Goal: Transaction & Acquisition: Book appointment/travel/reservation

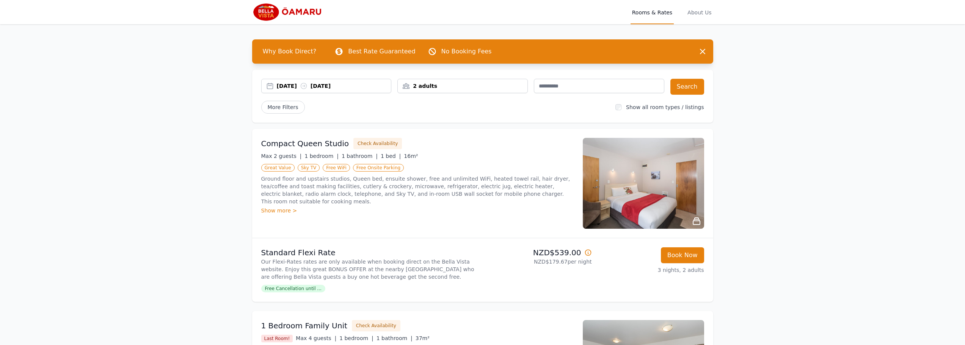
click at [337, 86] on div "[DATE] [DATE]" at bounding box center [334, 86] width 114 height 8
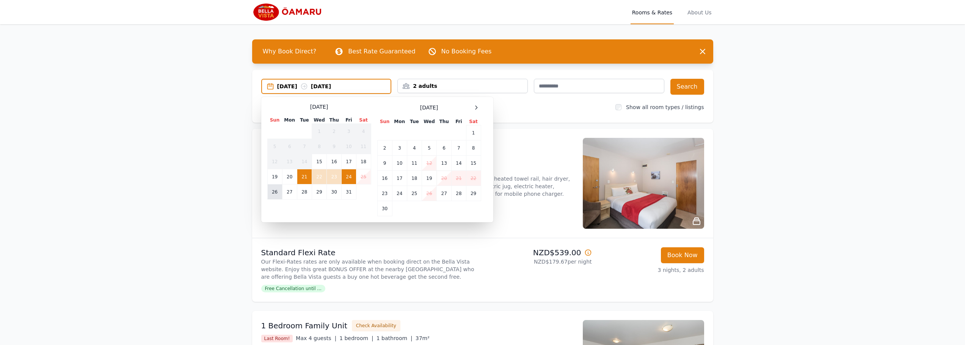
click at [276, 192] on td "26" at bounding box center [274, 192] width 15 height 15
click at [339, 194] on td "30" at bounding box center [334, 192] width 15 height 15
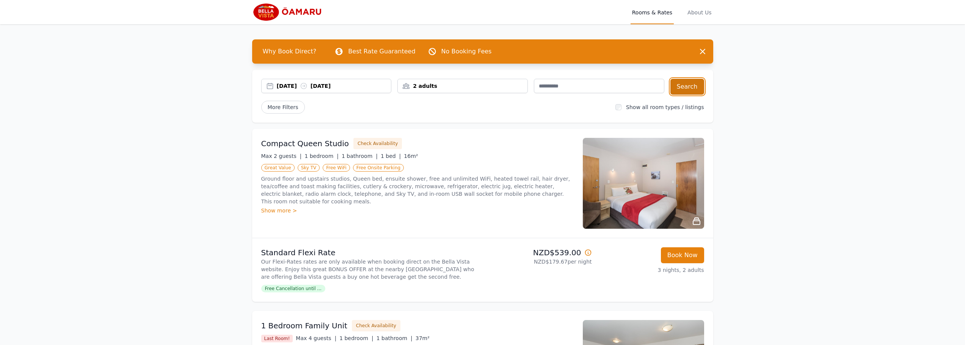
click at [692, 87] on button "Search" at bounding box center [687, 87] width 34 height 16
click at [328, 89] on div "[DATE] [DATE]" at bounding box center [334, 86] width 114 height 8
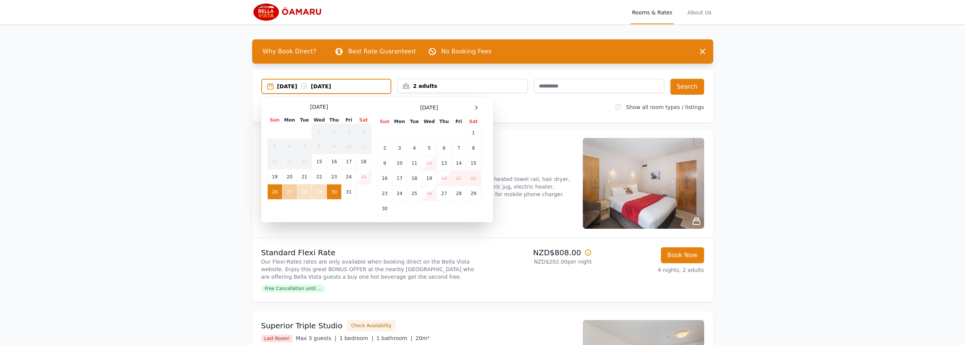
click at [295, 191] on td "27" at bounding box center [289, 192] width 15 height 15
click at [281, 193] on td "26" at bounding box center [274, 192] width 15 height 15
click at [287, 194] on td "27" at bounding box center [289, 192] width 15 height 15
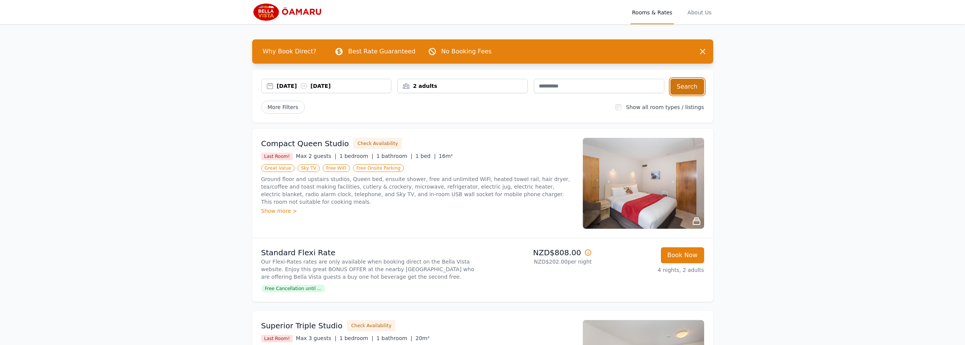
click at [687, 90] on button "Search" at bounding box center [687, 87] width 34 height 16
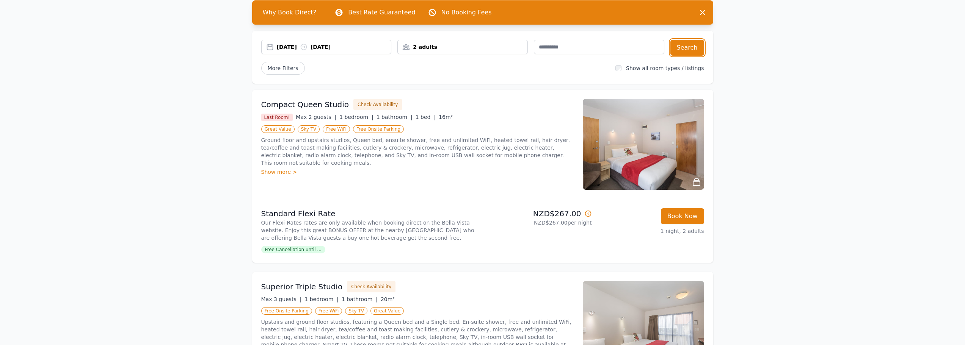
scroll to position [39, 0]
click at [487, 199] on div "Compact Queen Studio Check Availability Last Room! Max 2 guests | 1 bedroom | 1…" at bounding box center [482, 144] width 461 height 109
